Goal: Complete application form: Complete application form

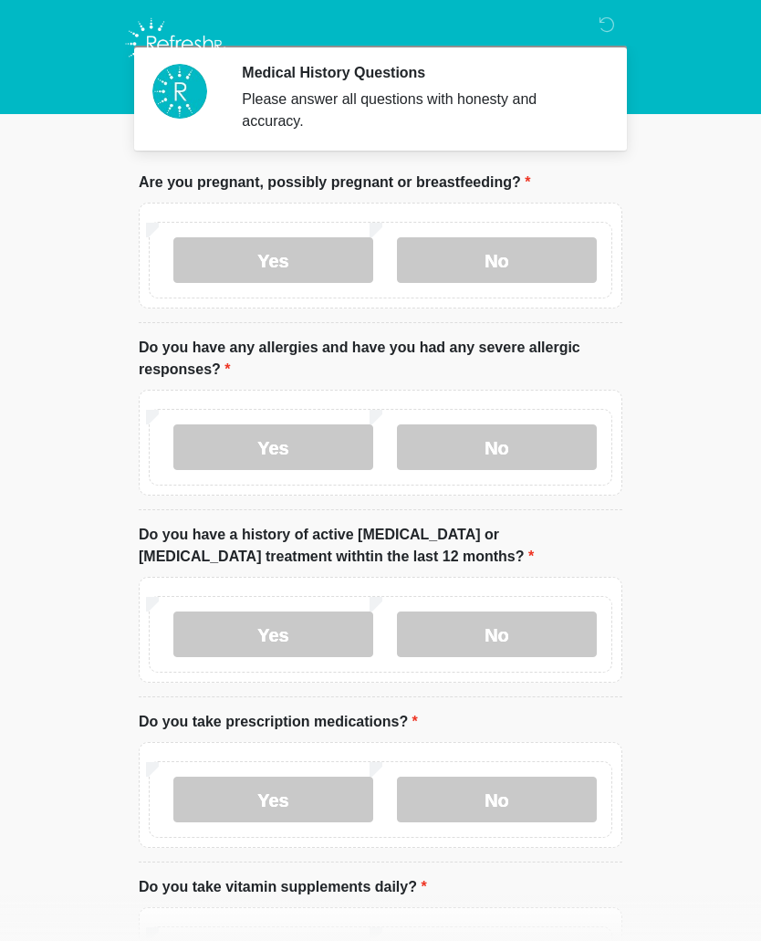
click at [299, 461] on label "Yes" at bounding box center [273, 447] width 200 height 46
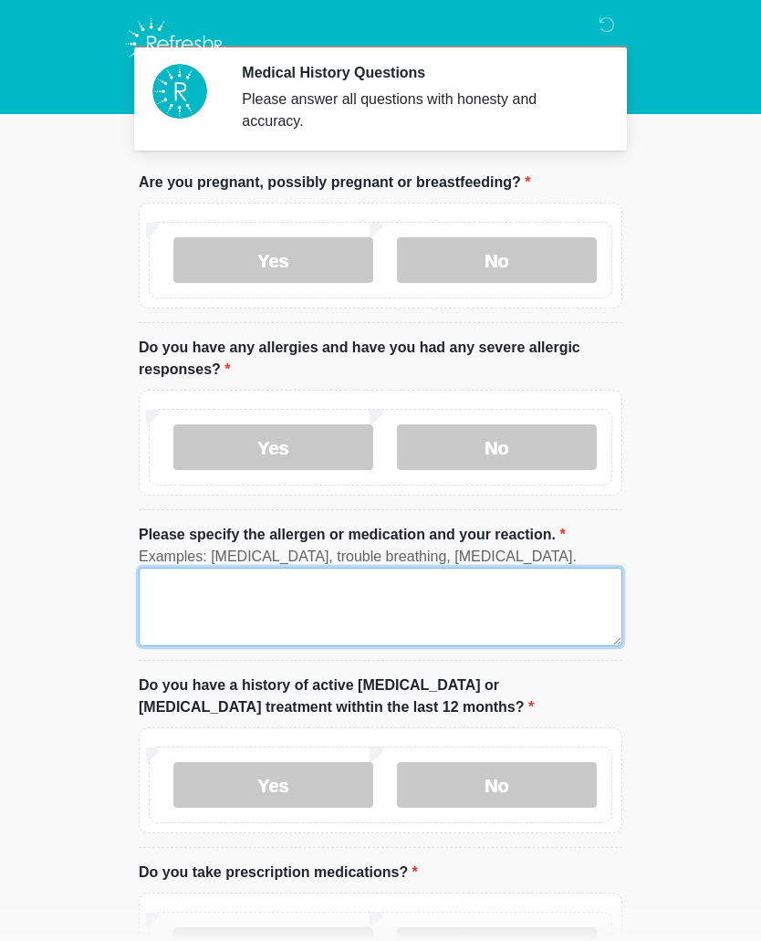
click at [200, 581] on textarea "Please specify the allergen or medication and your reaction." at bounding box center [381, 607] width 484 height 78
type textarea "*"
click at [283, 591] on textarea "*******" at bounding box center [381, 607] width 484 height 78
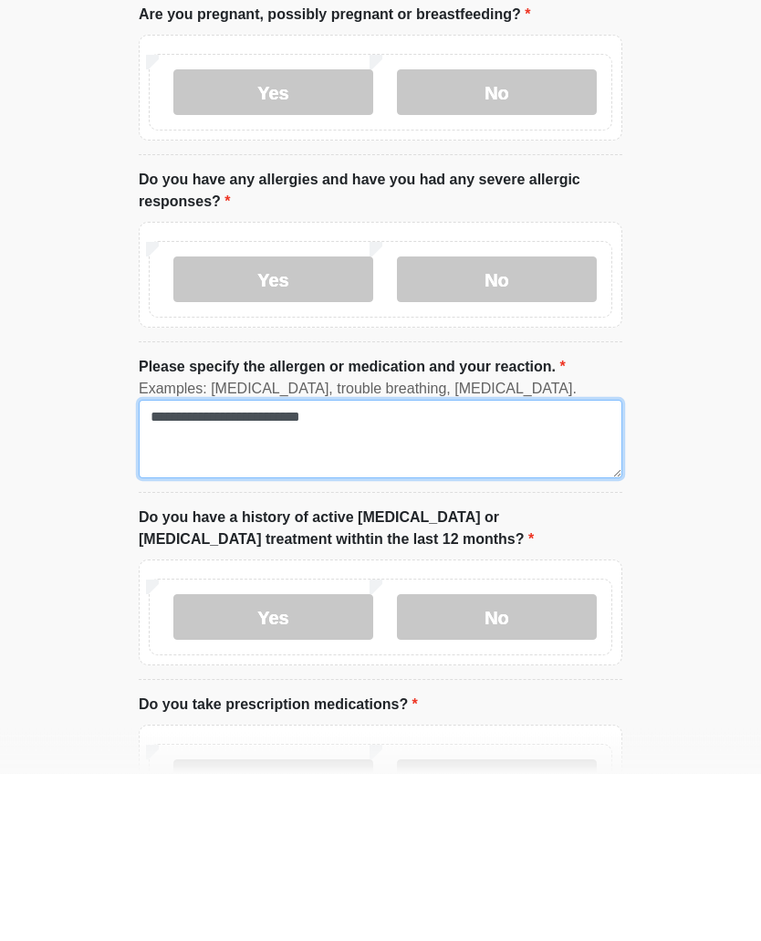
type textarea "**********"
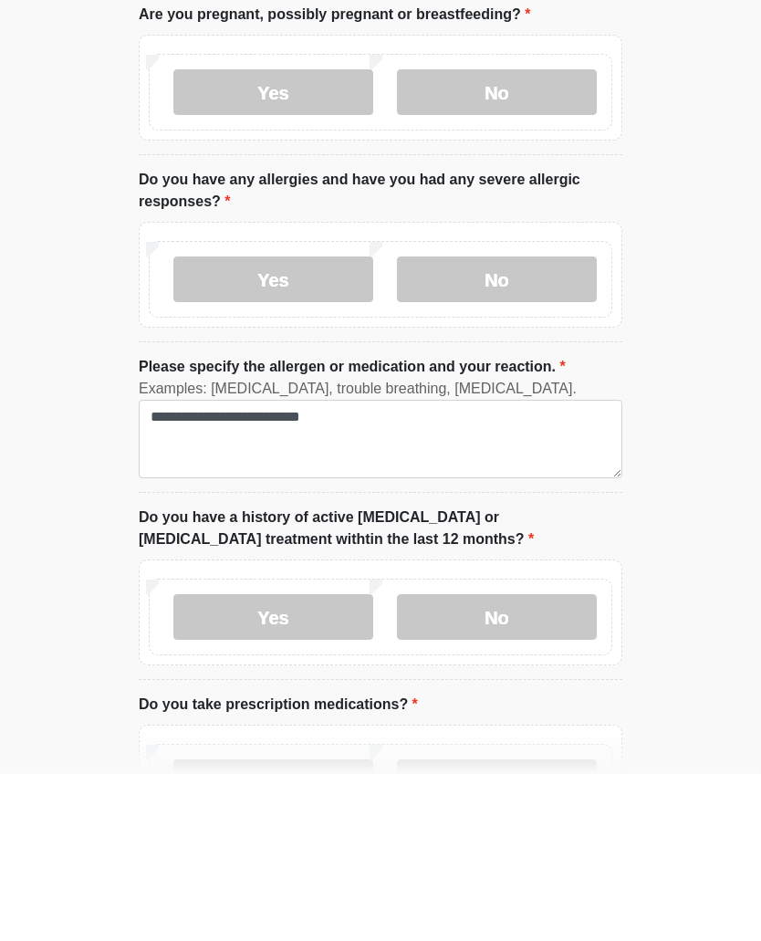
click at [566, 762] on label "No" at bounding box center [497, 785] width 200 height 46
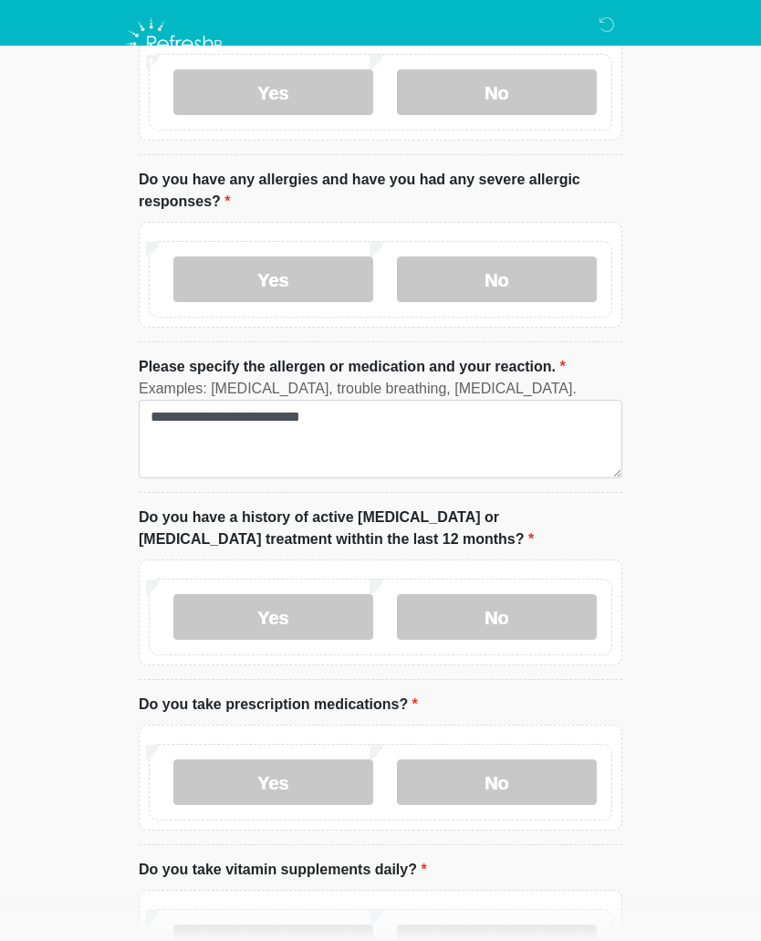
click at [503, 781] on label "No" at bounding box center [497, 782] width 200 height 46
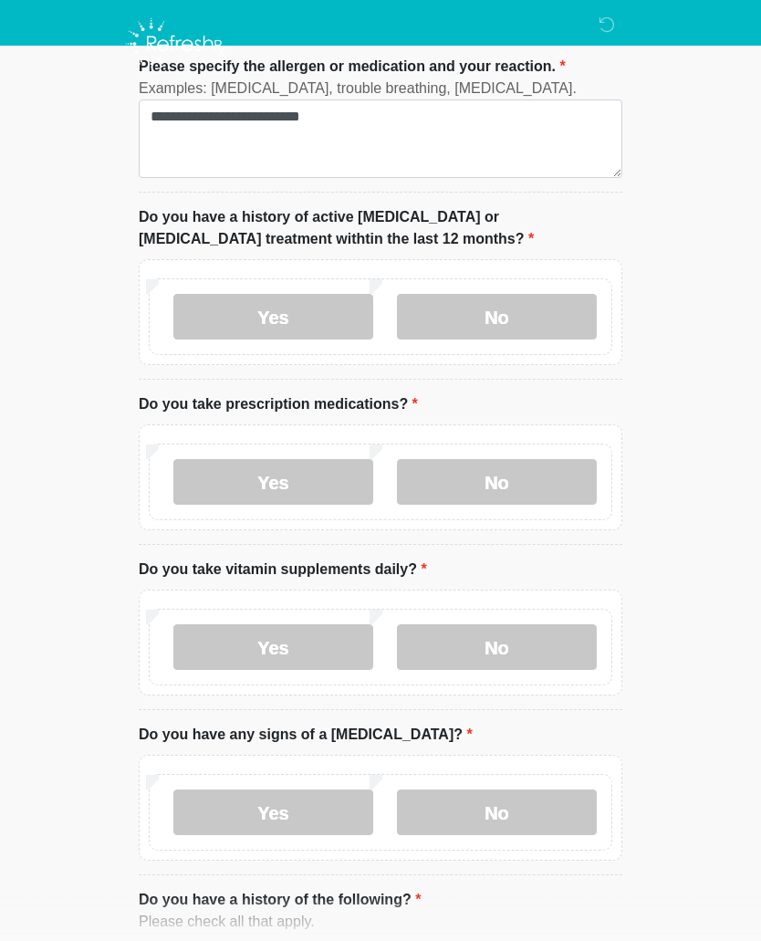
scroll to position [475, 0]
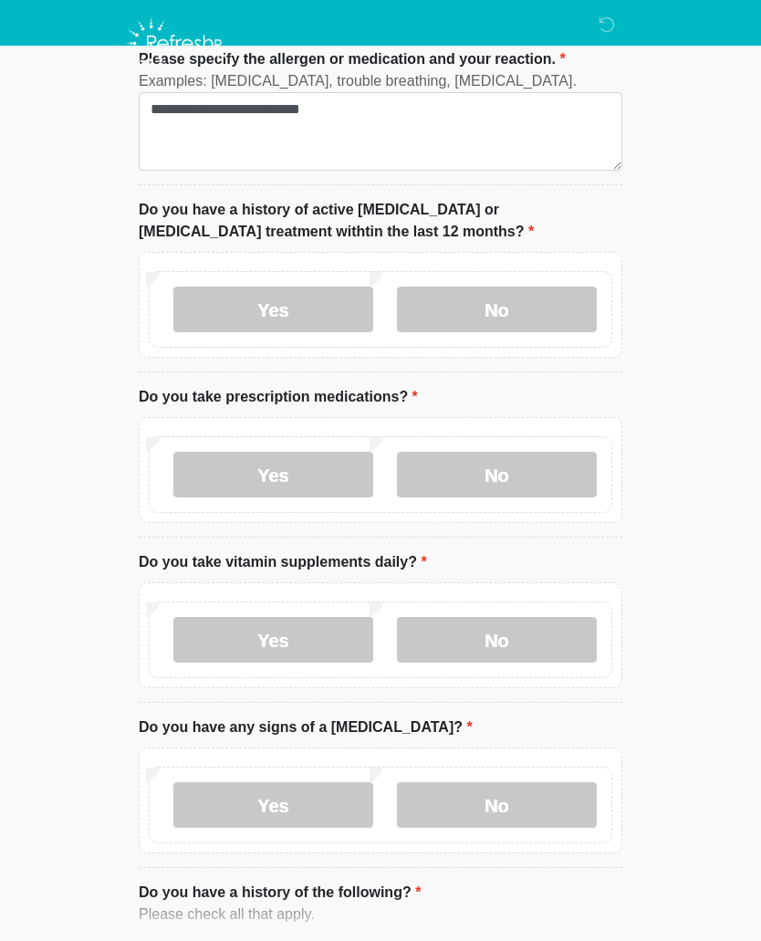
click at [315, 645] on label "Yes" at bounding box center [273, 641] width 200 height 46
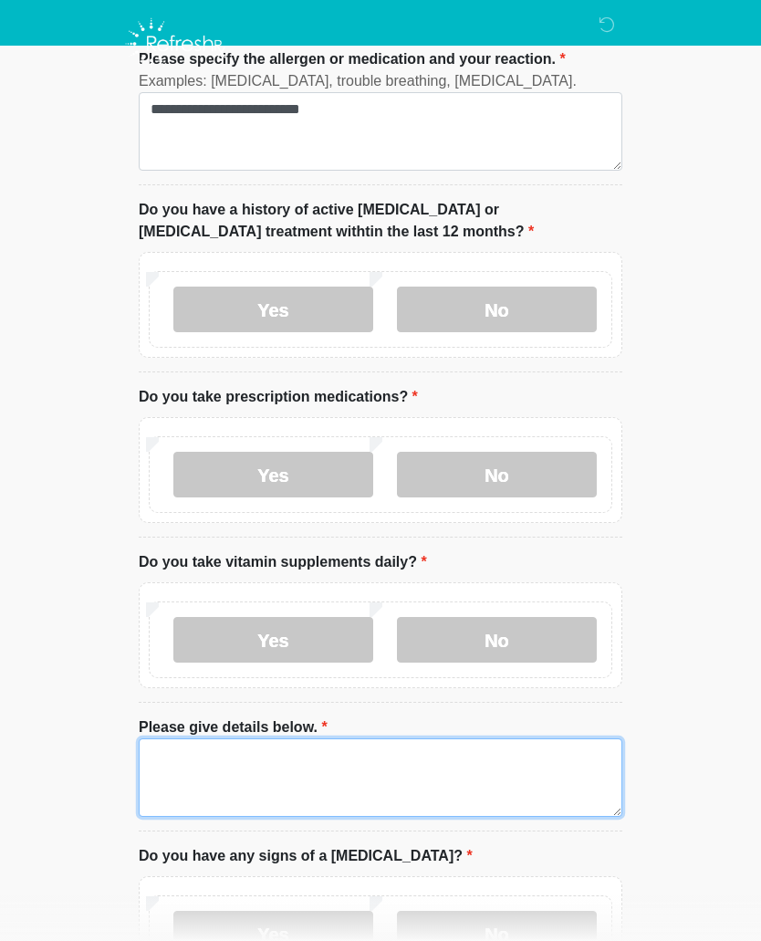
click at [294, 746] on textarea "Please give details below." at bounding box center [381, 777] width 484 height 78
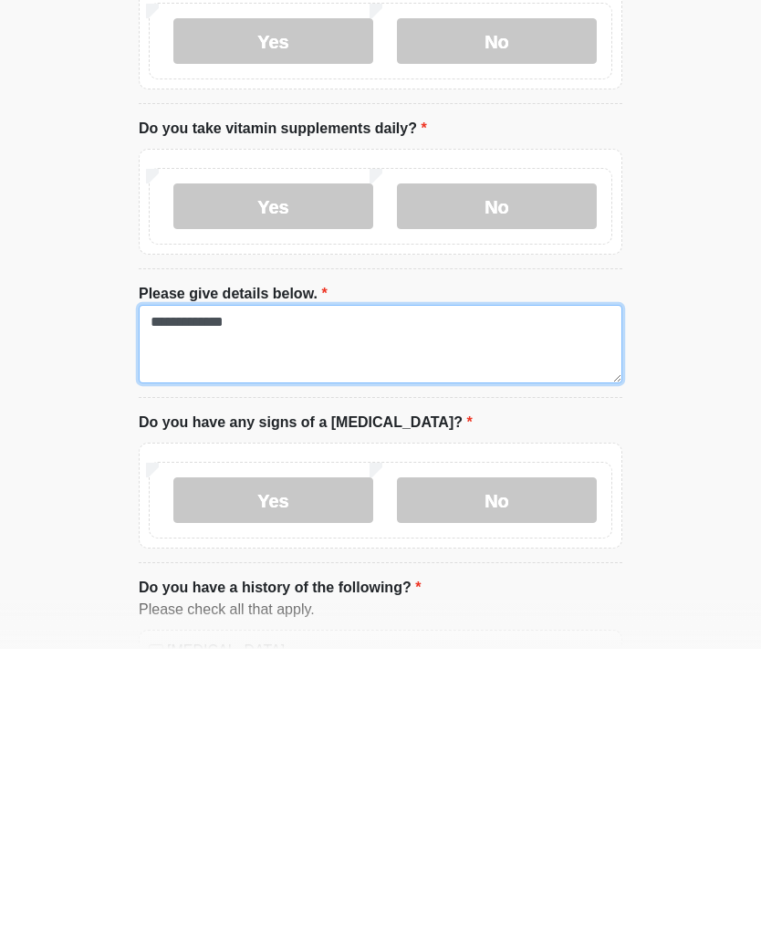
type textarea "**********"
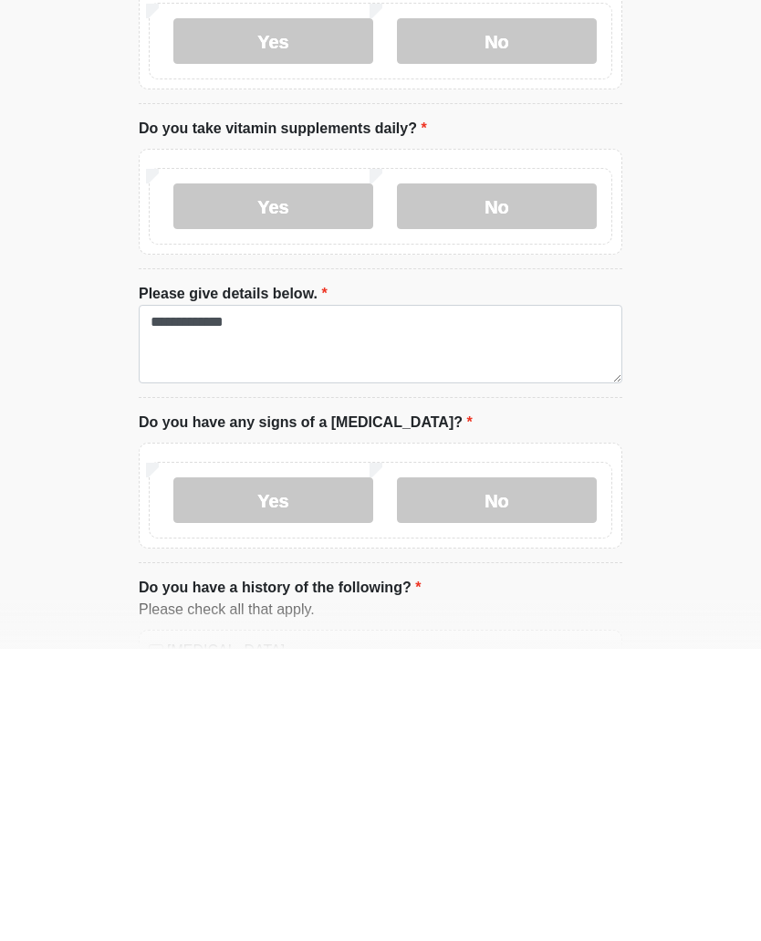
click at [534, 769] on label "No" at bounding box center [497, 792] width 200 height 46
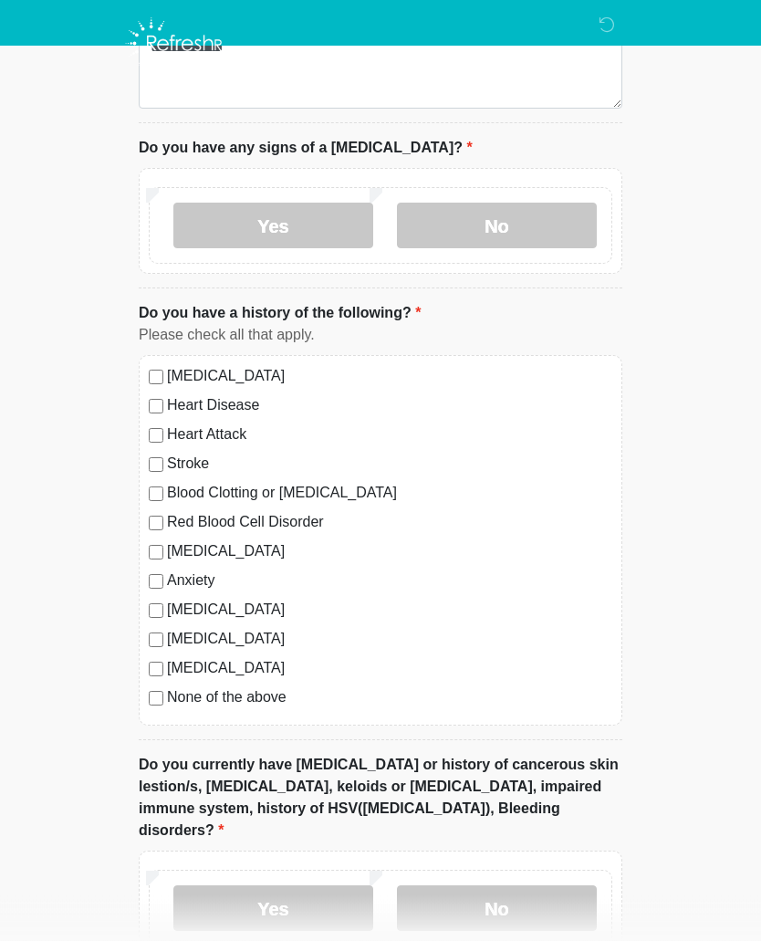
scroll to position [1185, 0]
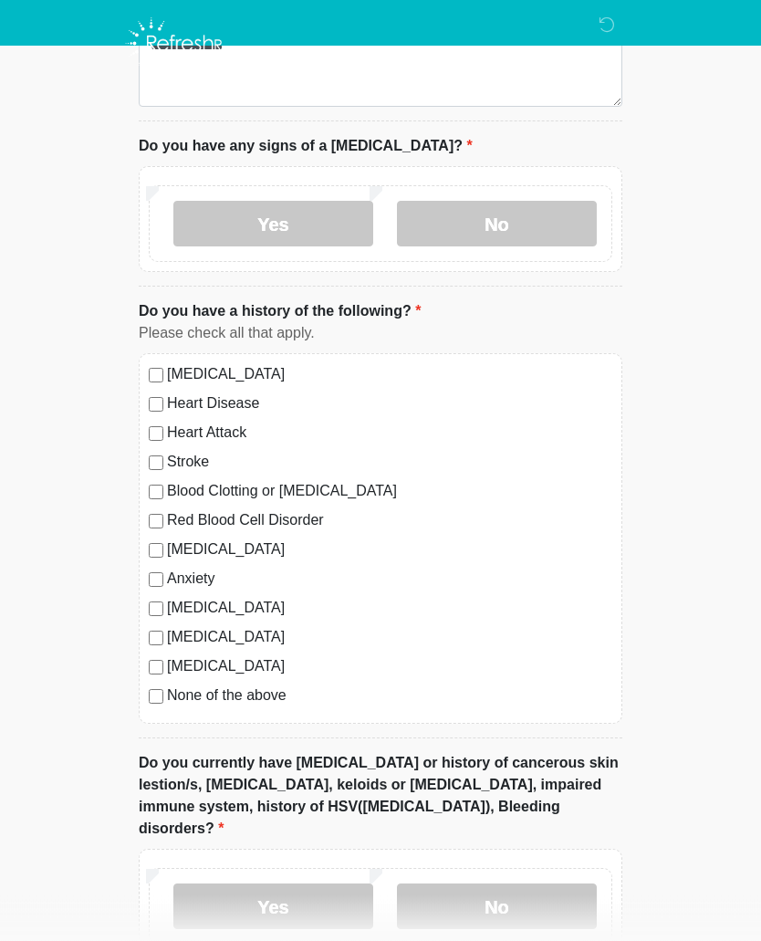
click at [264, 698] on label "None of the above" at bounding box center [389, 696] width 445 height 22
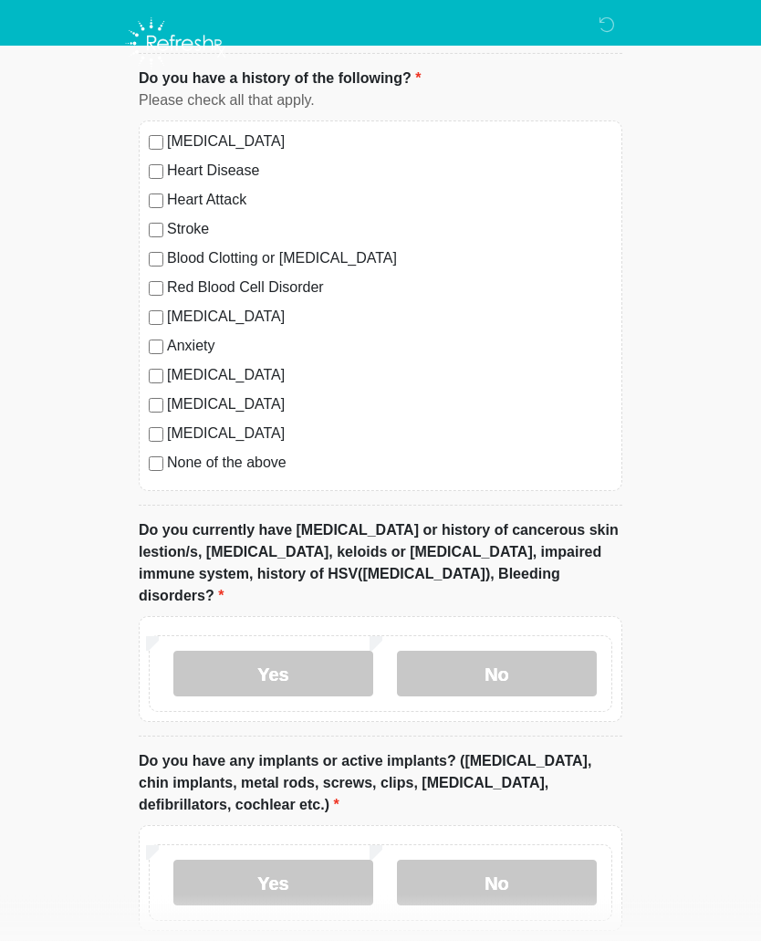
scroll to position [1421, 0]
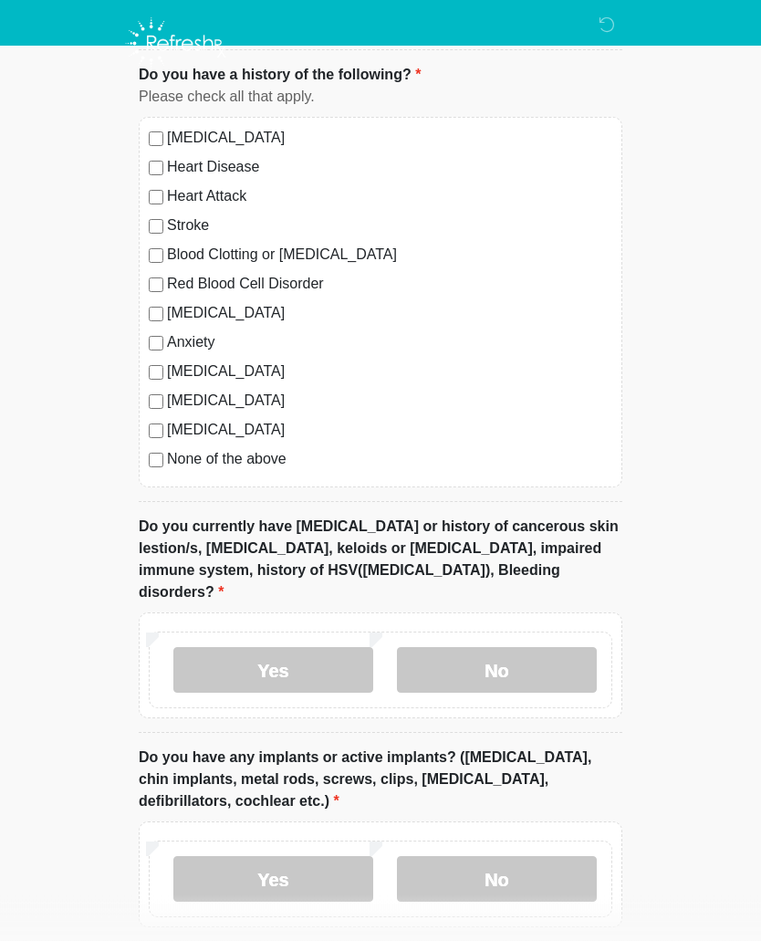
click at [534, 648] on label "No" at bounding box center [497, 671] width 200 height 46
click at [329, 651] on label "Yes" at bounding box center [273, 670] width 200 height 46
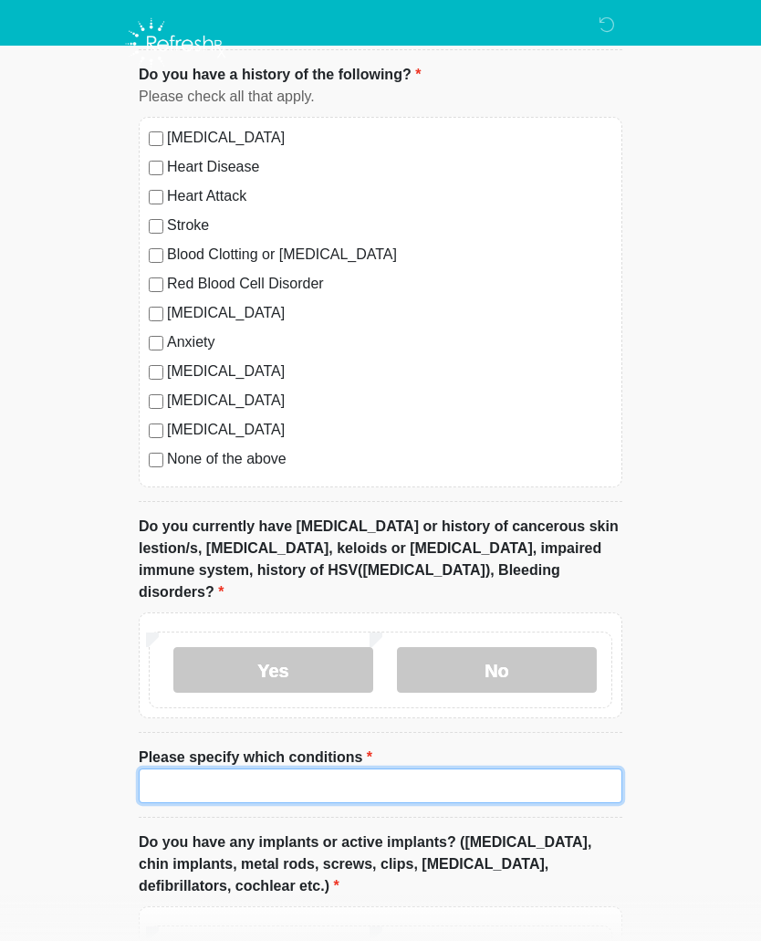
click at [418, 768] on input "Please specify which conditions" at bounding box center [381, 785] width 484 height 35
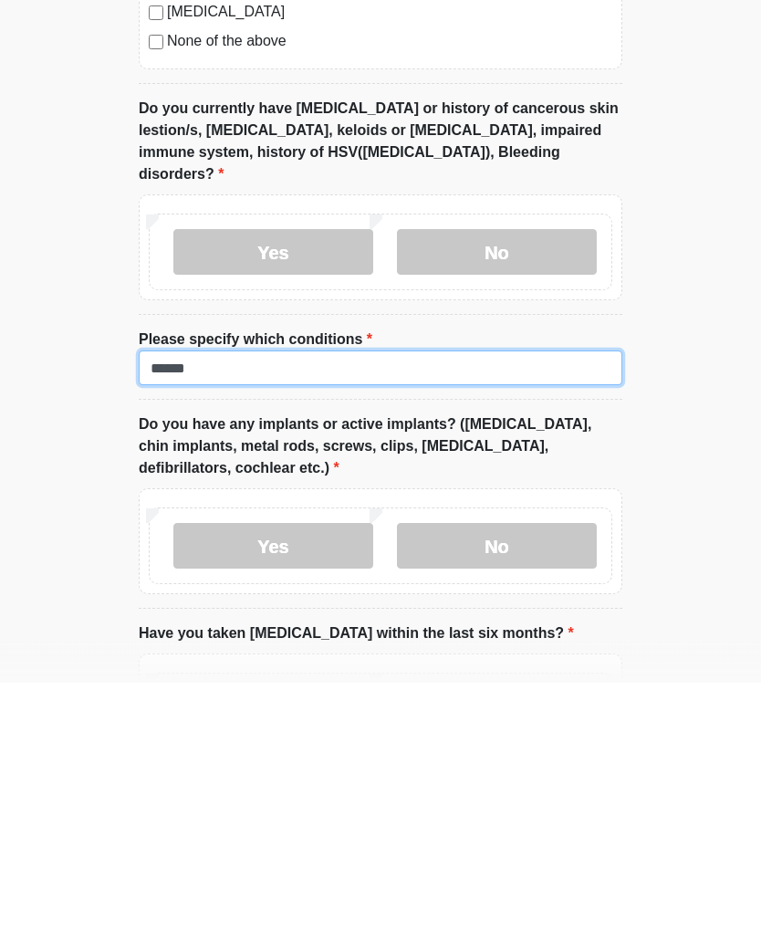
type input "******"
click at [325, 782] on label "Yes" at bounding box center [273, 805] width 200 height 46
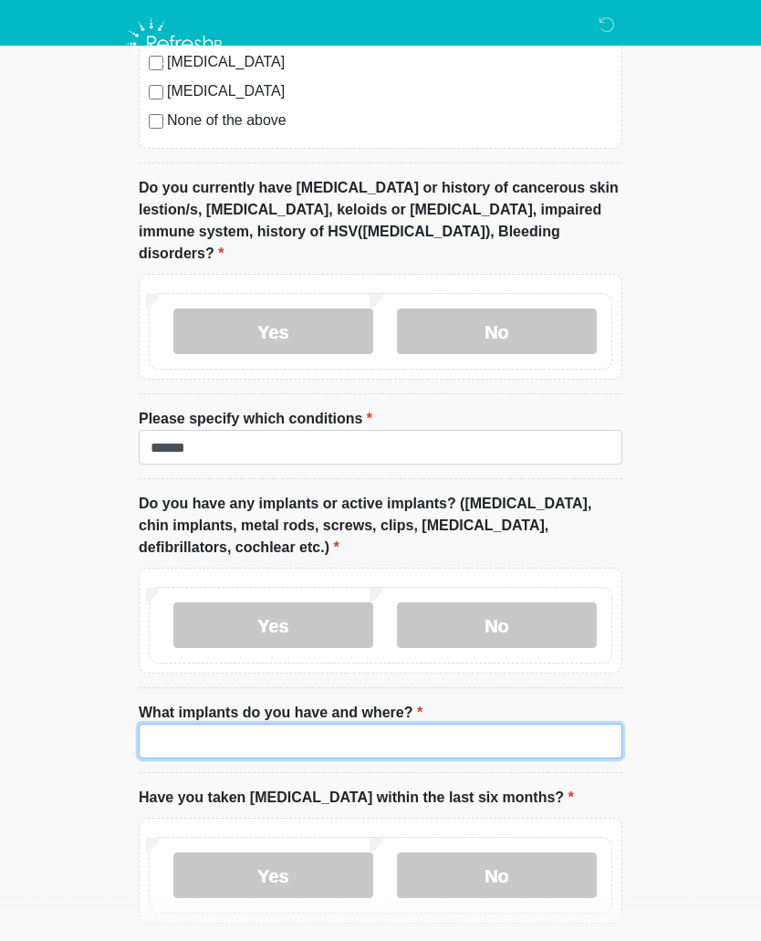
click at [286, 724] on input "What implants do you have and where?" at bounding box center [381, 741] width 484 height 35
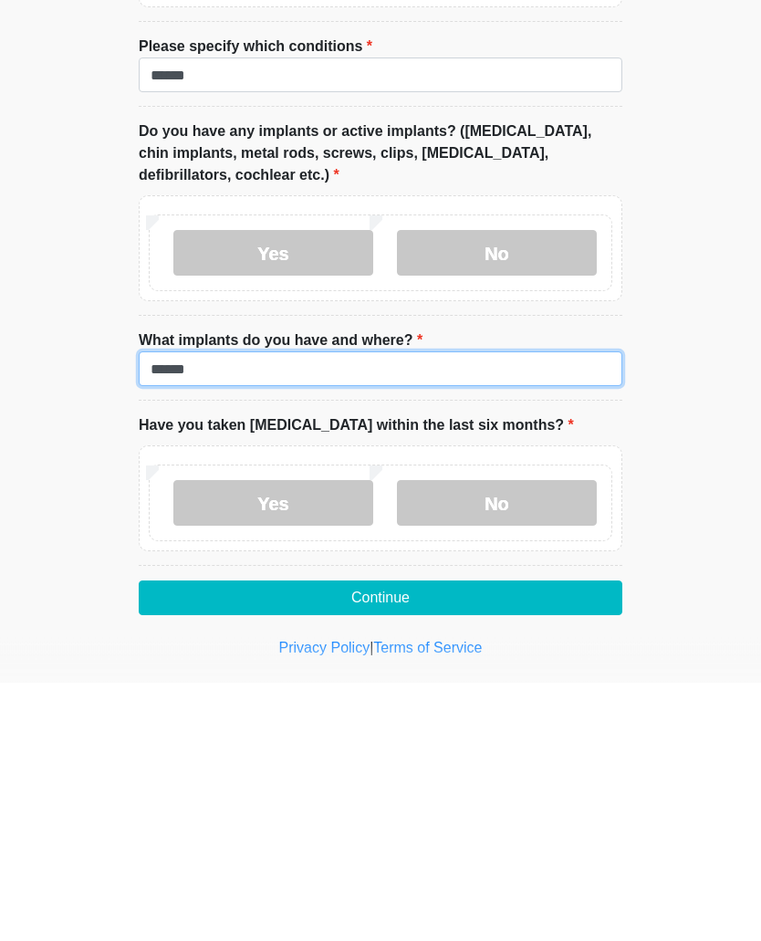
type input "******"
click at [520, 739] on label "No" at bounding box center [497, 762] width 200 height 46
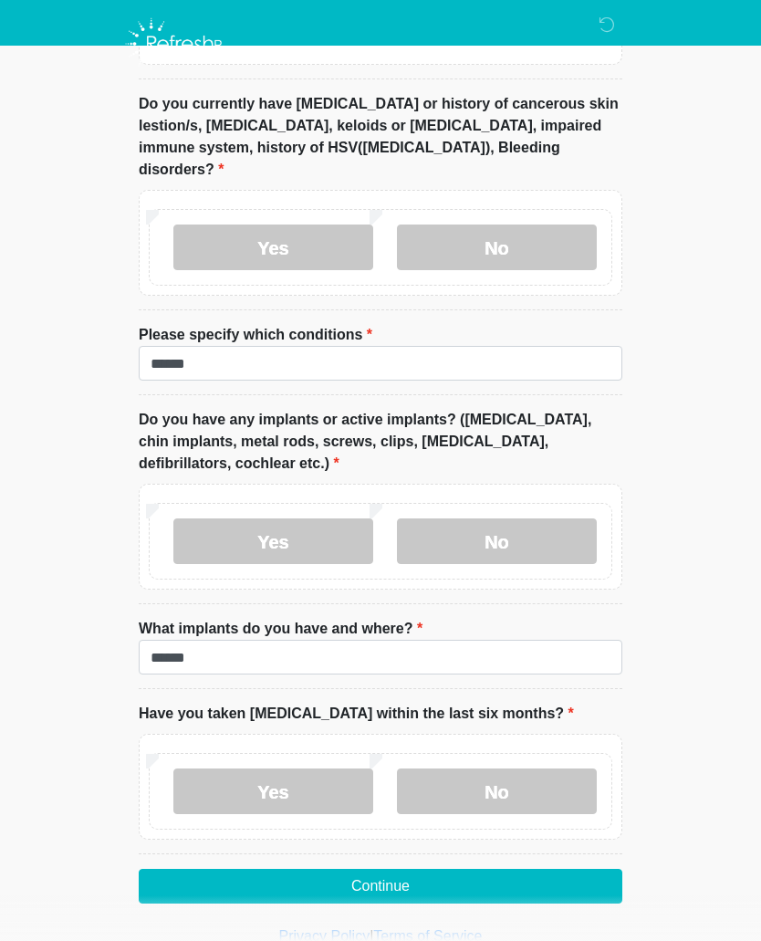
click at [474, 869] on button "Continue" at bounding box center [381, 886] width 484 height 35
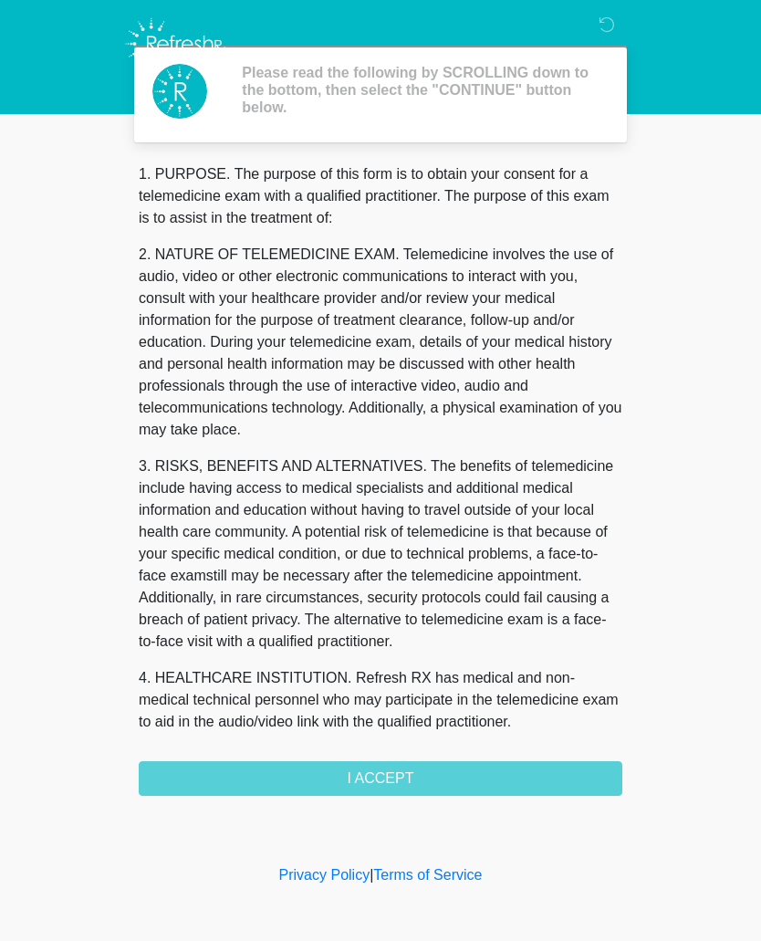
scroll to position [0, 0]
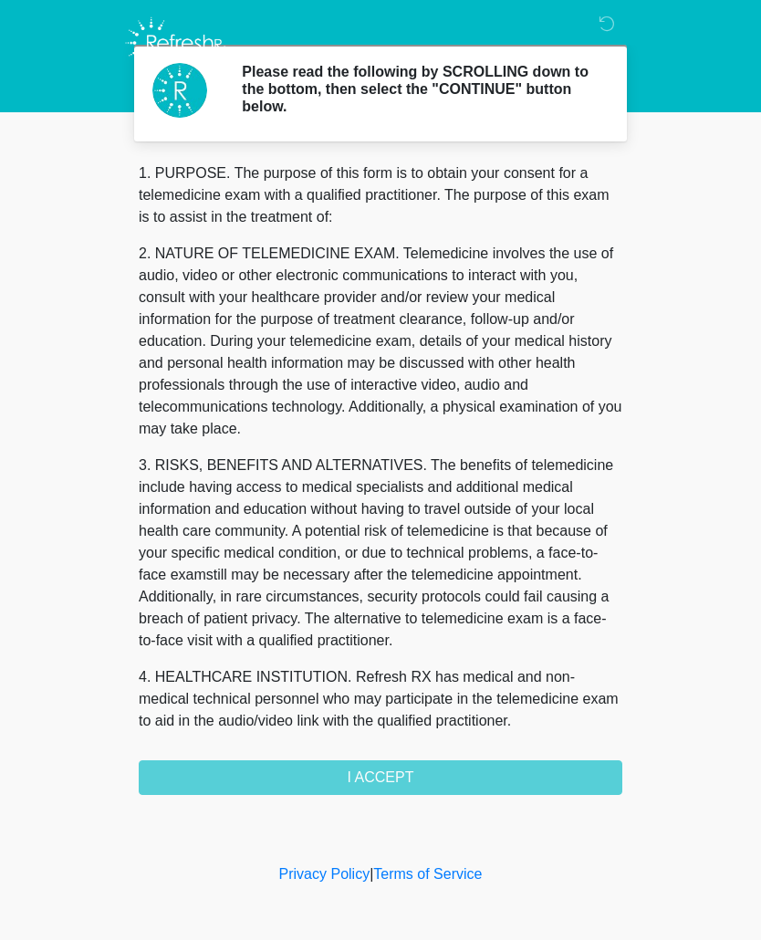
click at [507, 773] on div "1. PURPOSE. The purpose of this form is to obtain your consent for a telemedici…" at bounding box center [381, 479] width 484 height 633
click at [470, 782] on div "1. PURPOSE. The purpose of this form is to obtain your consent for a telemedici…" at bounding box center [381, 479] width 484 height 633
click at [395, 782] on div "1. PURPOSE. The purpose of this form is to obtain your consent for a telemedici…" at bounding box center [381, 479] width 484 height 633
click at [423, 782] on div "1. PURPOSE. The purpose of this form is to obtain your consent for a telemedici…" at bounding box center [381, 479] width 484 height 633
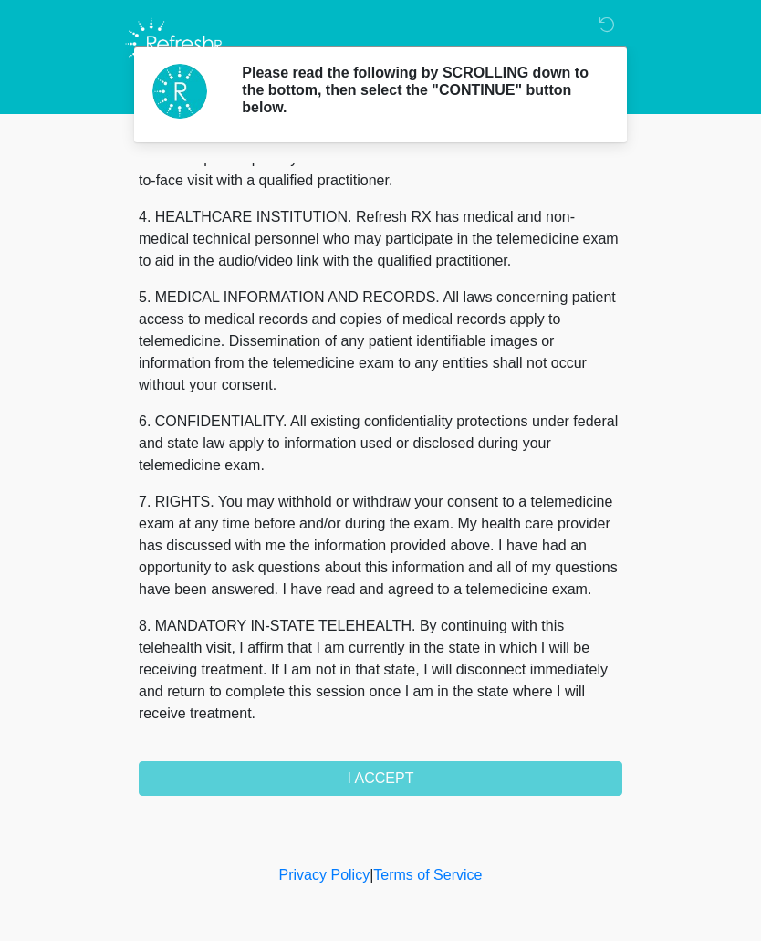
scroll to position [483, 0]
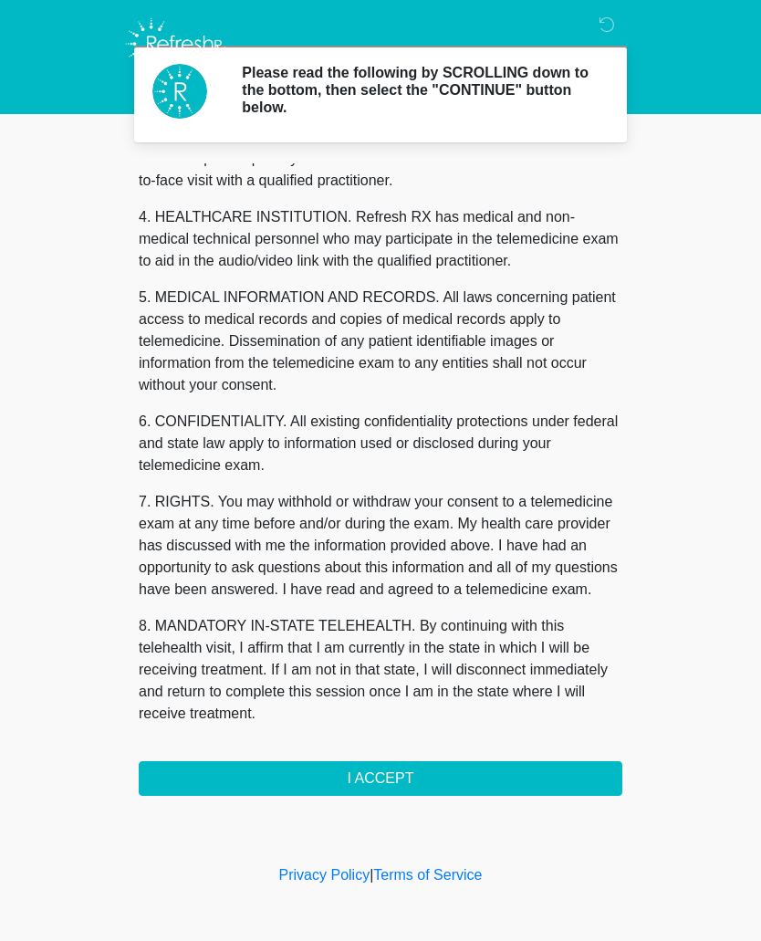
click at [422, 784] on button "I ACCEPT" at bounding box center [381, 778] width 484 height 35
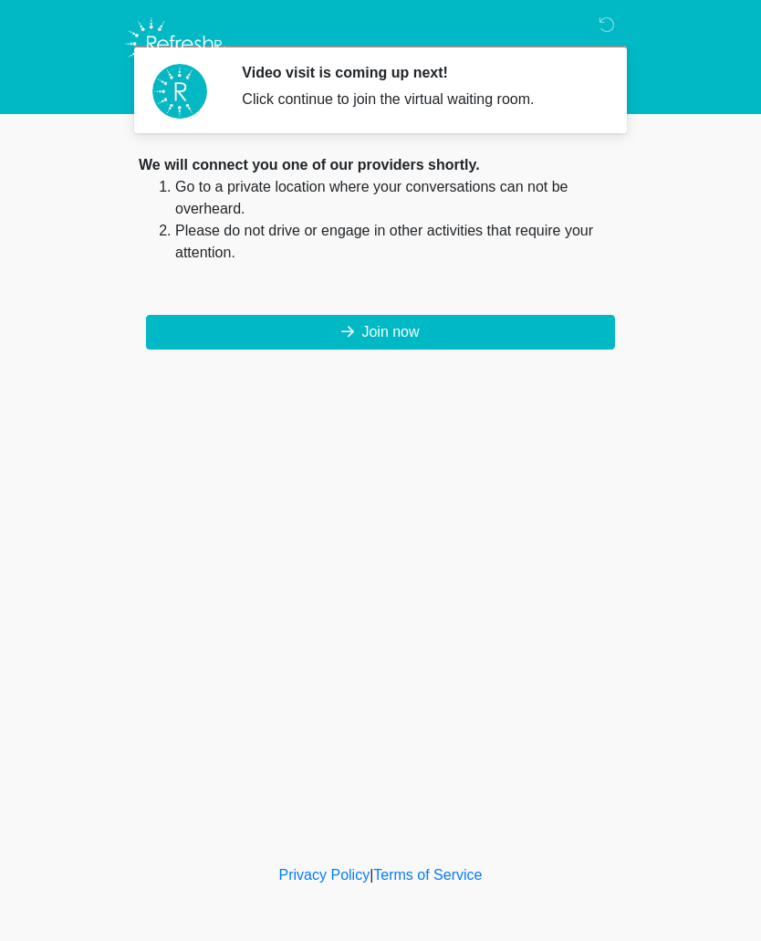
click at [426, 338] on button "Join now" at bounding box center [380, 332] width 469 height 35
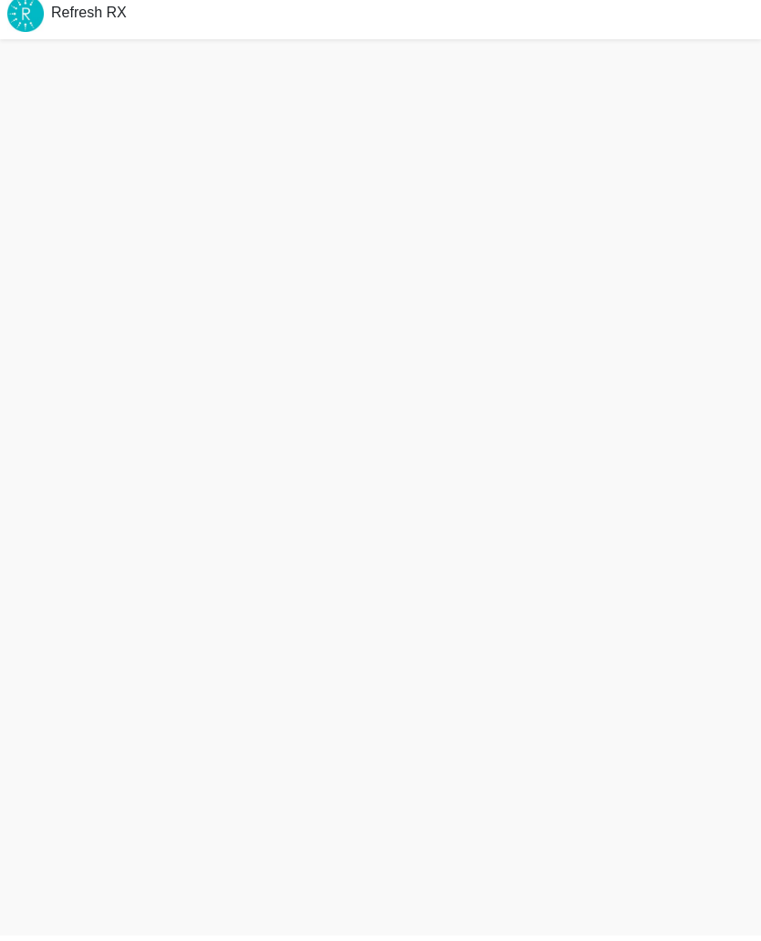
scroll to position [5, 0]
click at [67, 5] on div "Refresh RX" at bounding box center [380, 20] width 761 height 51
